Goal: Find specific page/section: Find specific page/section

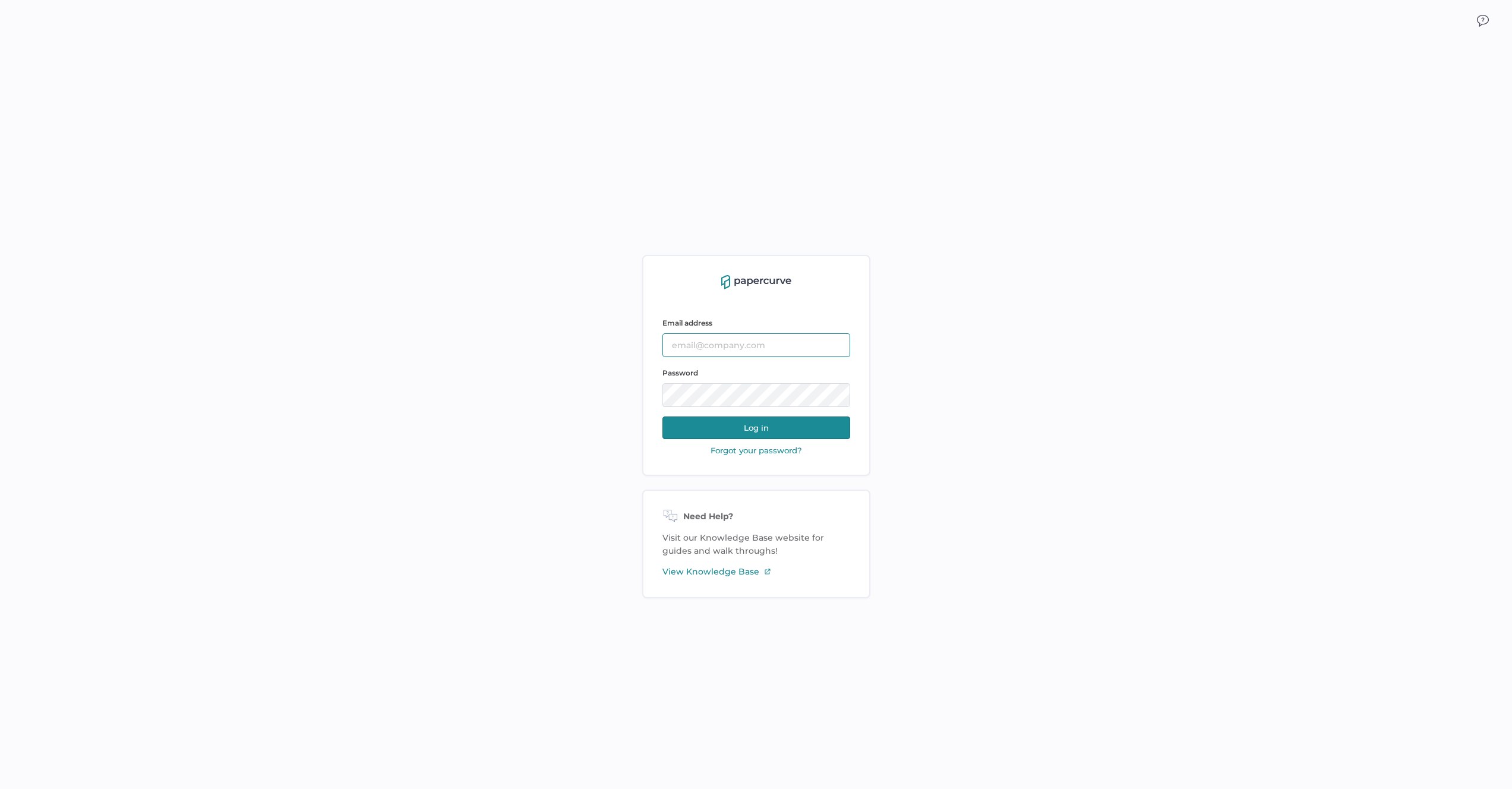
click at [750, 356] on input "text" at bounding box center [756, 345] width 188 height 24
type input "[PERSON_NAME][EMAIL_ADDRESS][PERSON_NAME][DOMAIN_NAME]"
